Goal: Task Accomplishment & Management: Use online tool/utility

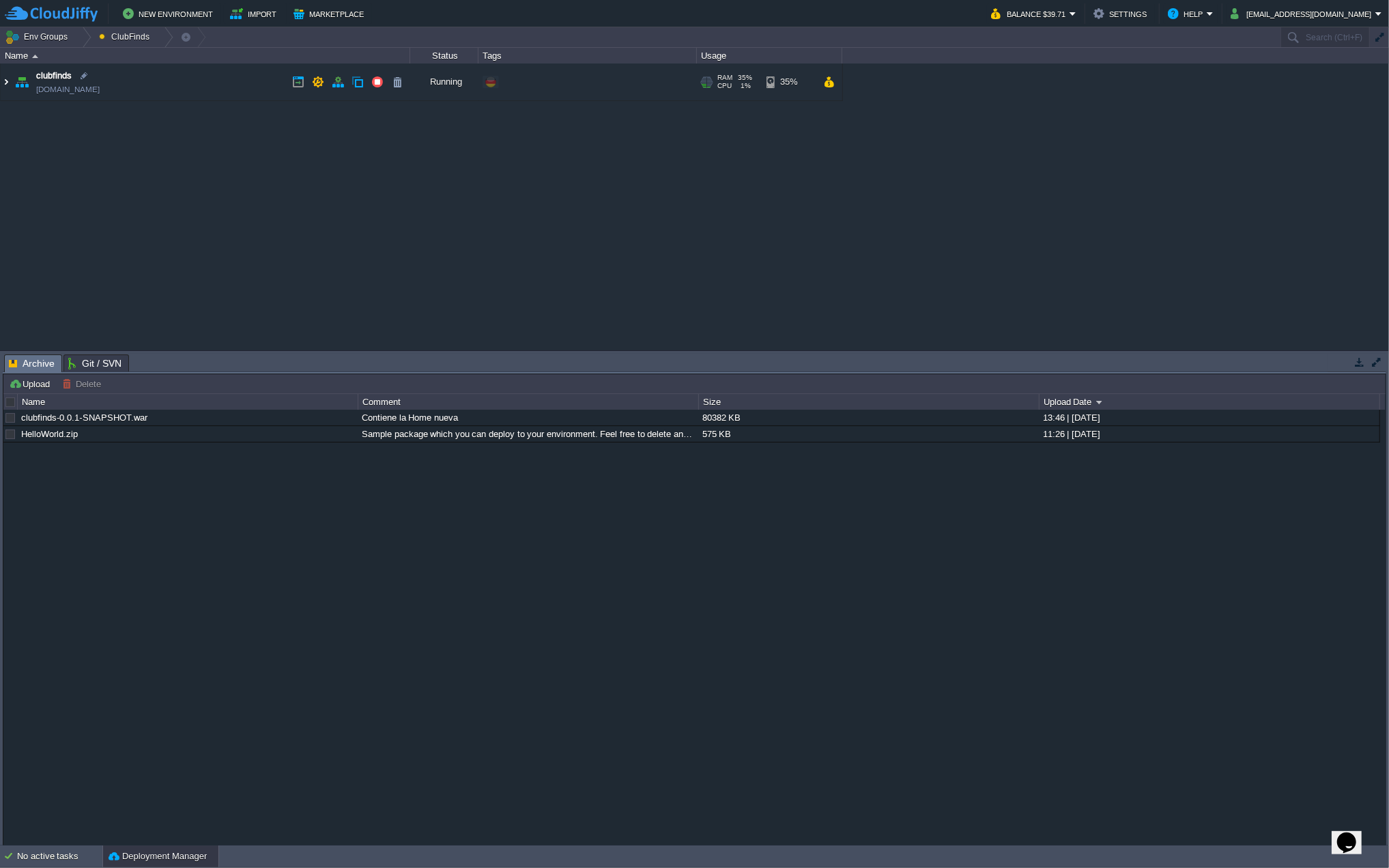
click at [10, 84] on img at bounding box center [6, 82] width 10 height 37
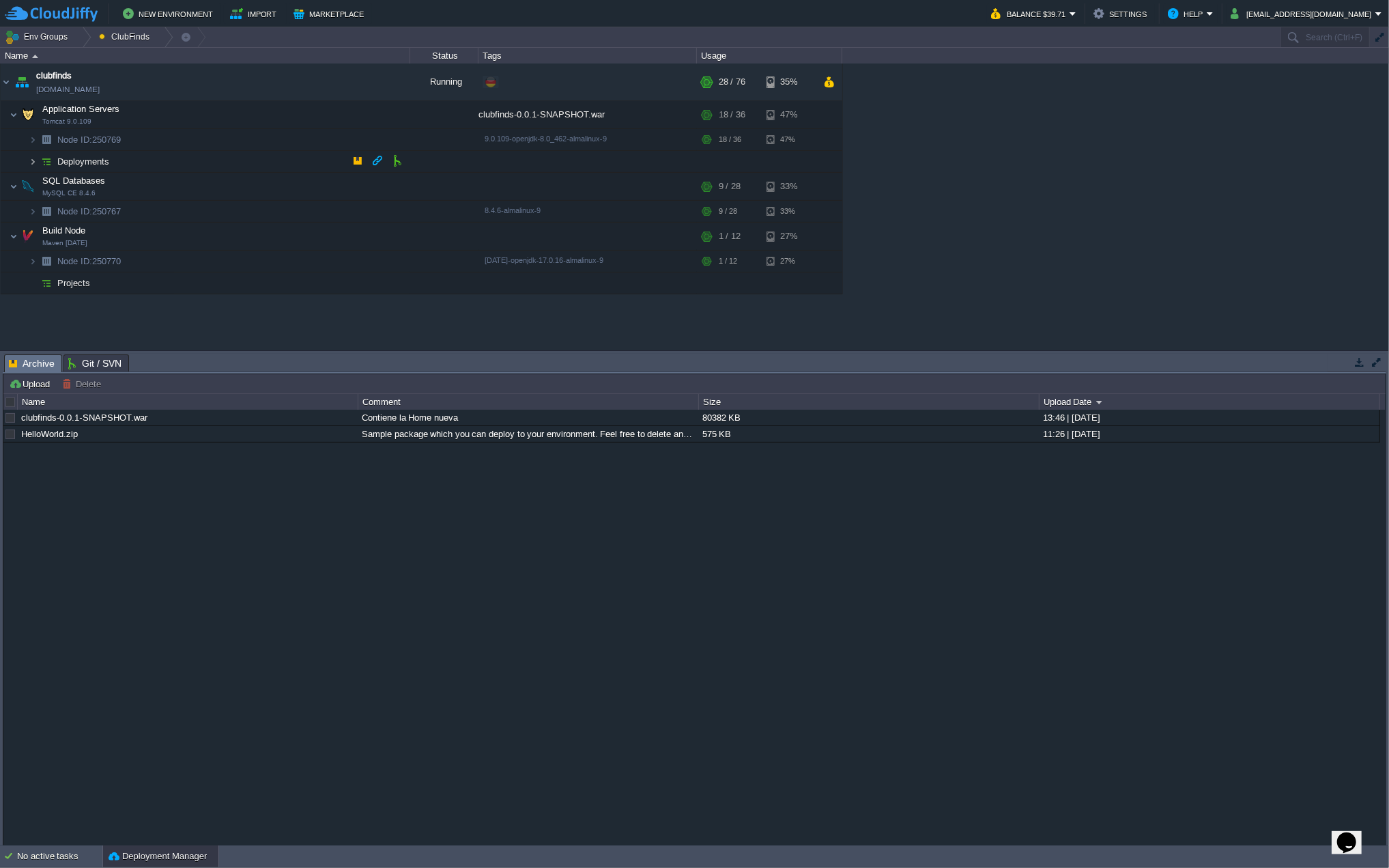
drag, startPoint x: 32, startPoint y: 159, endPoint x: 129, endPoint y: 163, distance: 97.1
click at [32, 159] on img at bounding box center [32, 161] width 9 height 21
click at [359, 163] on button "button" at bounding box center [357, 160] width 12 height 12
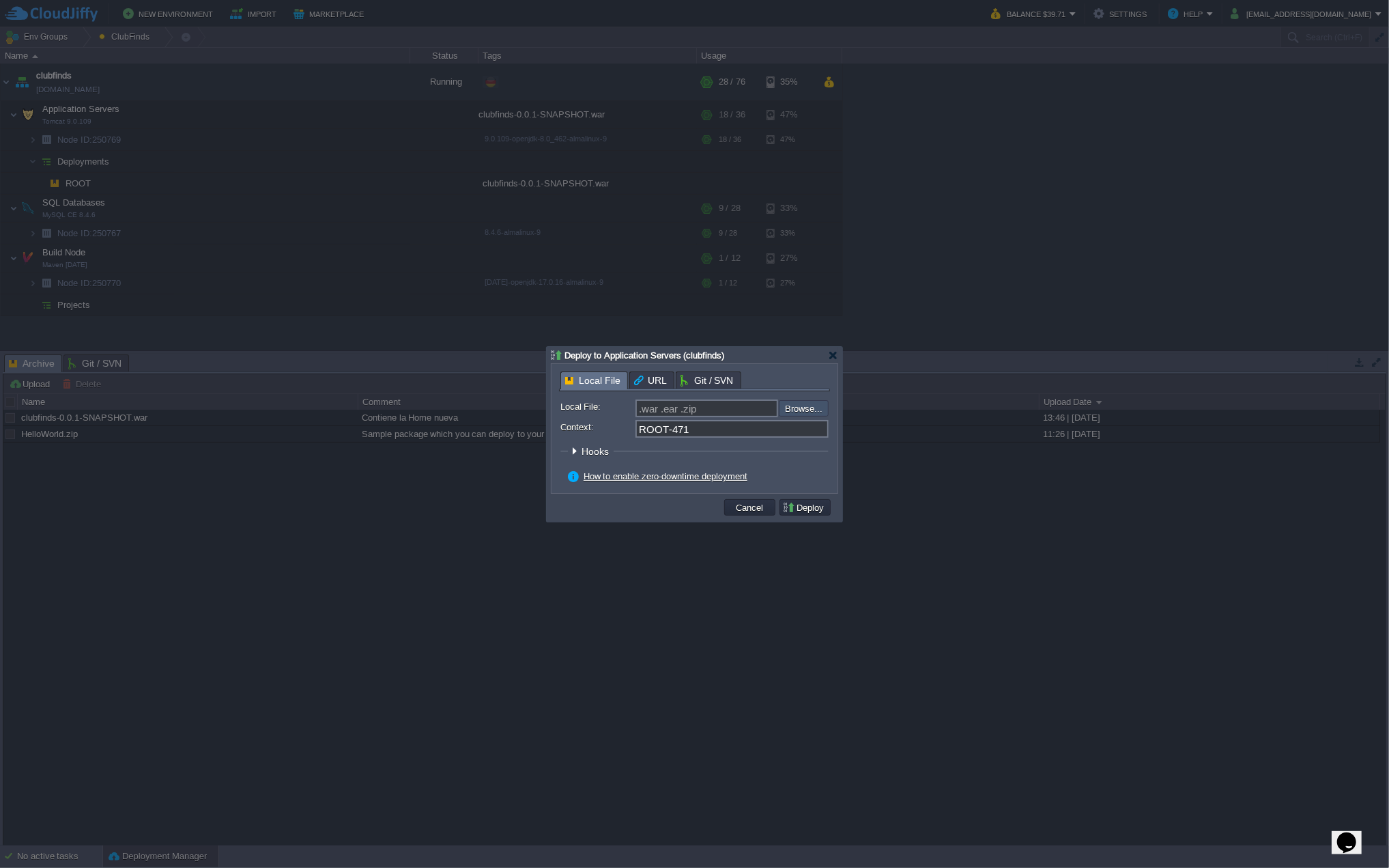
click at [803, 403] on input "file" at bounding box center [742, 408] width 172 height 15
type input "C:\fakepath\clubfinds-0.0.1-SNAPSHOT.war"
type input "clubfinds-0.0.1-SNAPSHOT.war"
click at [700, 430] on input "ROOT-471" at bounding box center [732, 429] width 193 height 18
type input "ROOT"
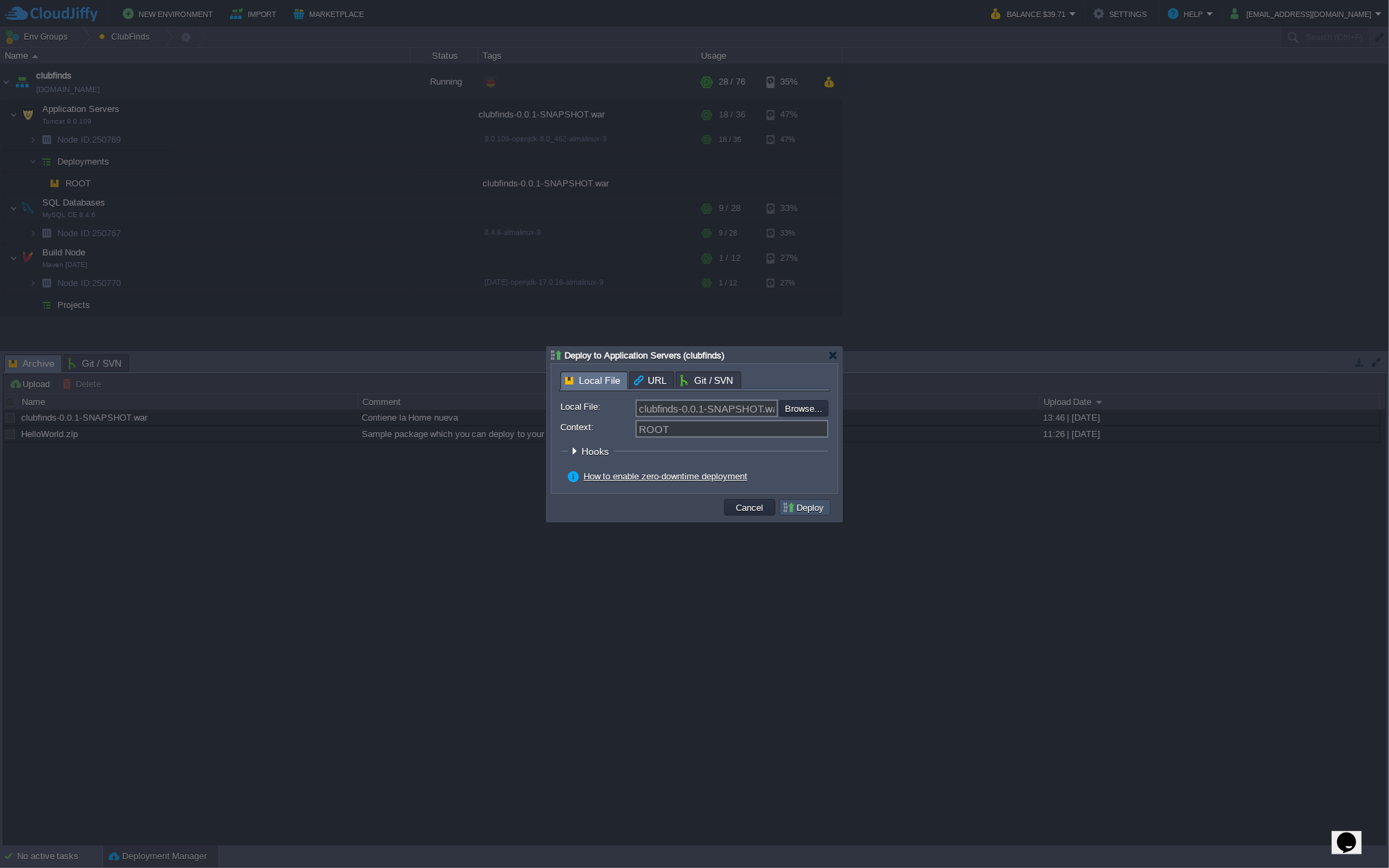
click at [815, 509] on button "Deploy" at bounding box center [805, 507] width 46 height 12
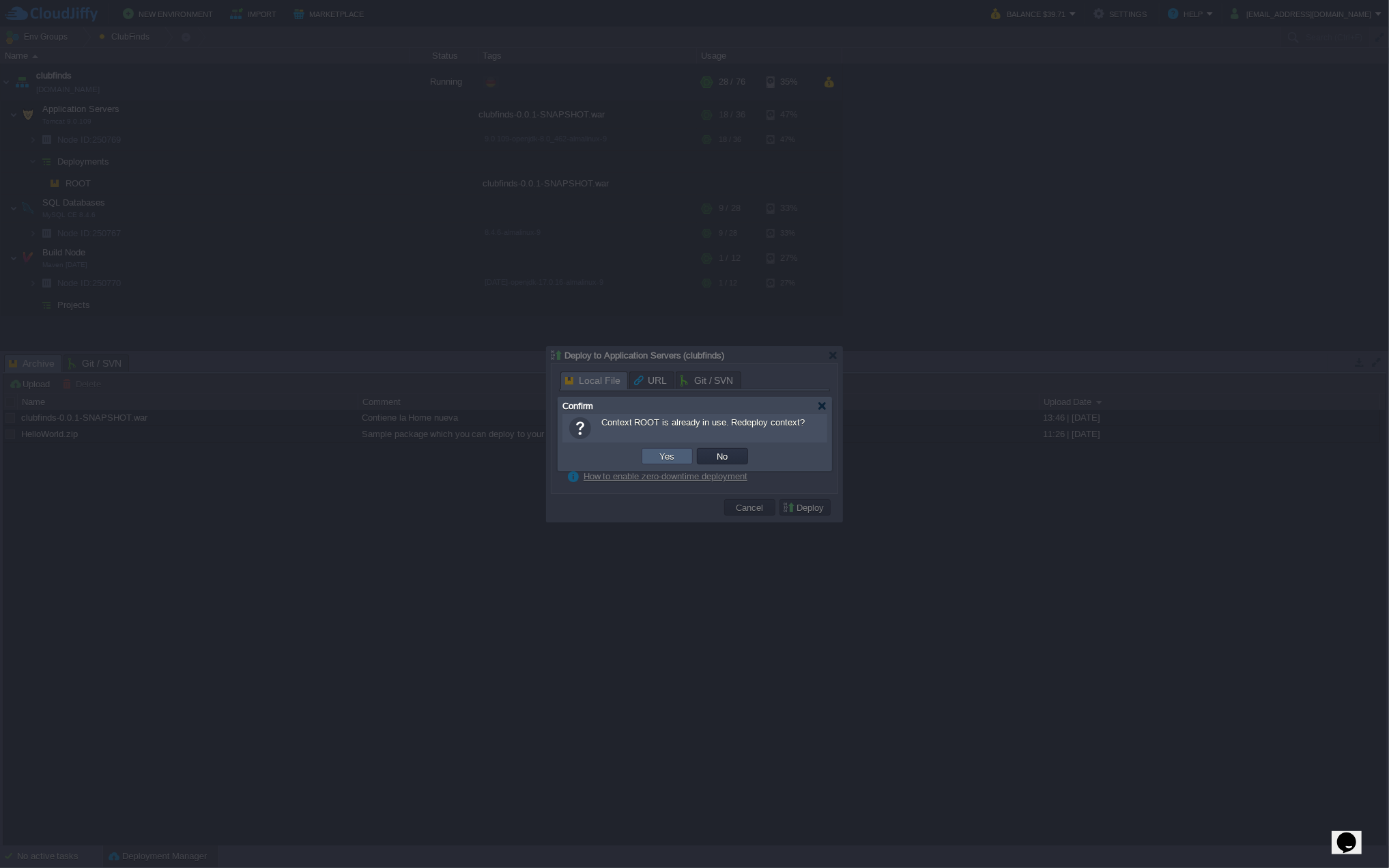
click at [667, 456] on button "Yes" at bounding box center [668, 455] width 23 height 12
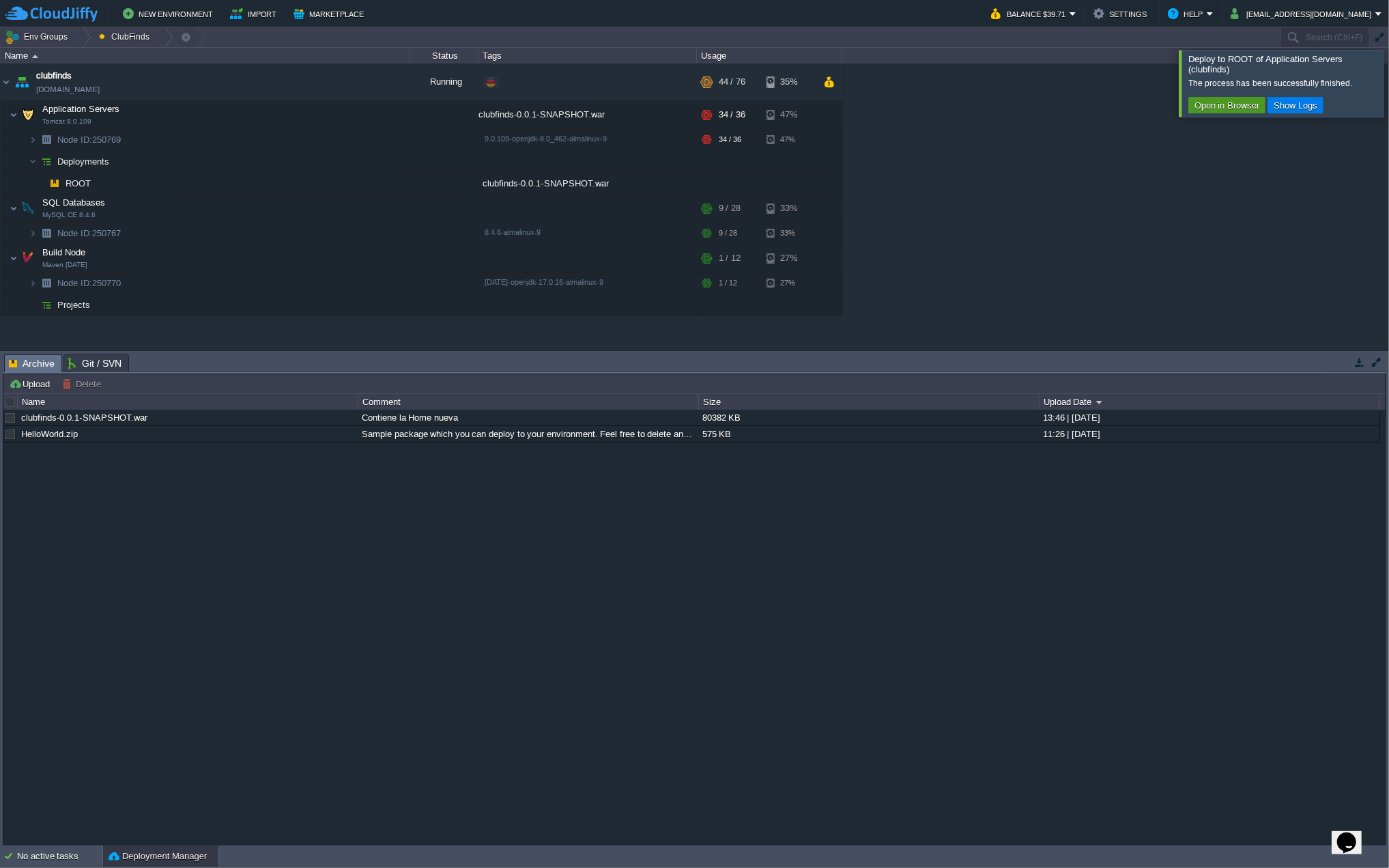
click at [1229, 106] on button "Open in Browser" at bounding box center [1227, 105] width 73 height 12
